Goal: Navigation & Orientation: Go to known website

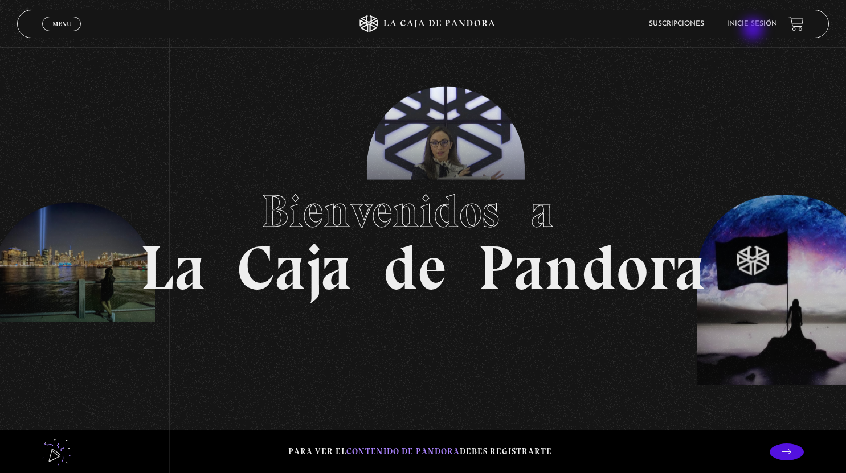
click at [754, 30] on li "Inicie sesión" at bounding box center [752, 24] width 50 height 18
click at [760, 24] on link "Inicie sesión" at bounding box center [752, 24] width 50 height 7
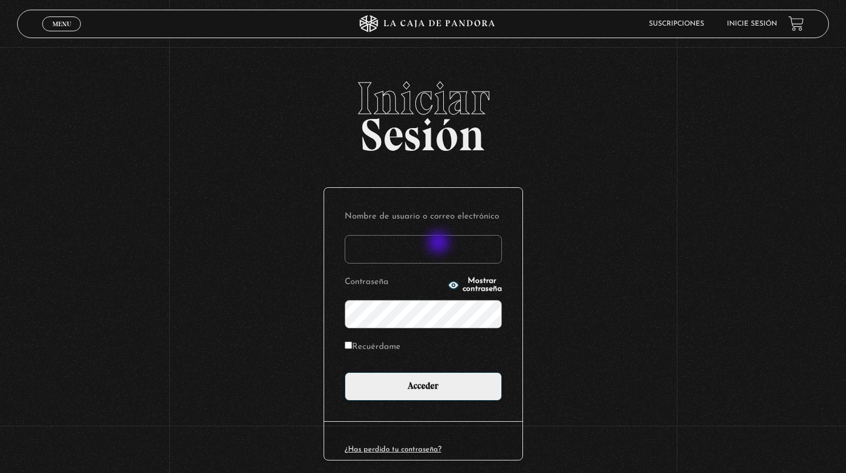
click at [440, 244] on input "Nombre de usuario o correo electrónico" at bounding box center [423, 249] width 157 height 28
type input "[EMAIL_ADDRESS][DOMAIN_NAME]"
click at [448, 288] on icon "button" at bounding box center [453, 284] width 10 height 7
click at [345, 372] on input "Acceder" at bounding box center [423, 386] width 157 height 28
